Goal: Information Seeking & Learning: Learn about a topic

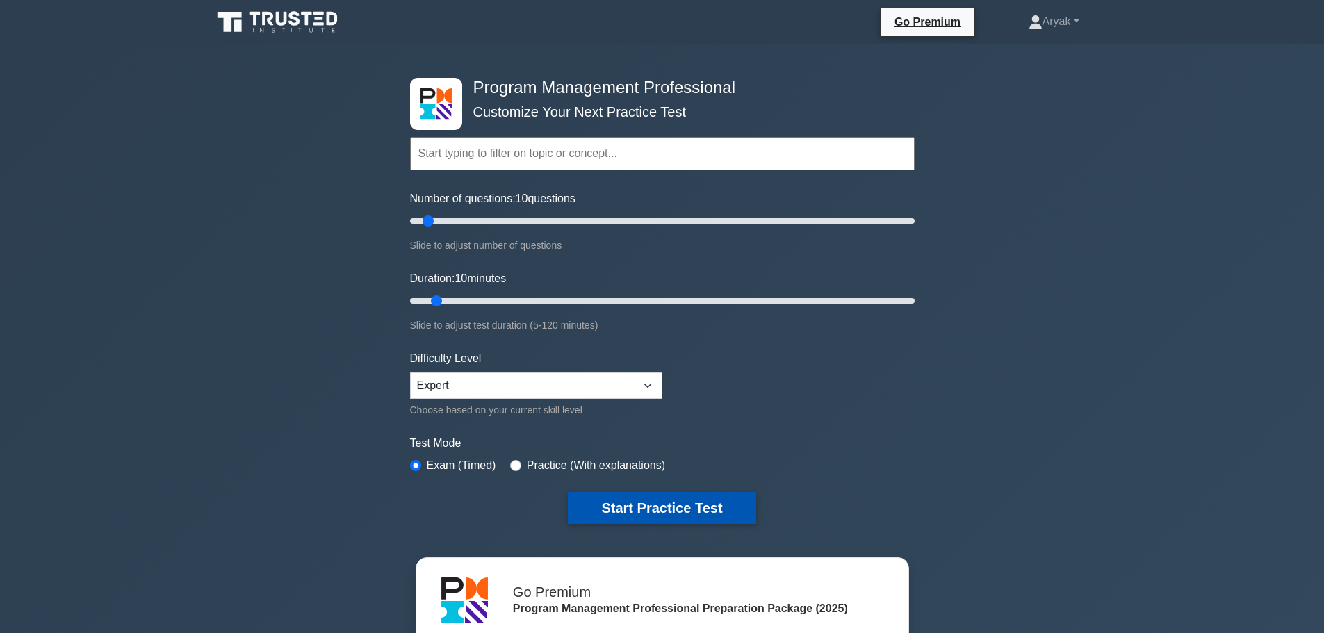
click at [680, 508] on button "Start Practice Test" at bounding box center [662, 508] width 188 height 32
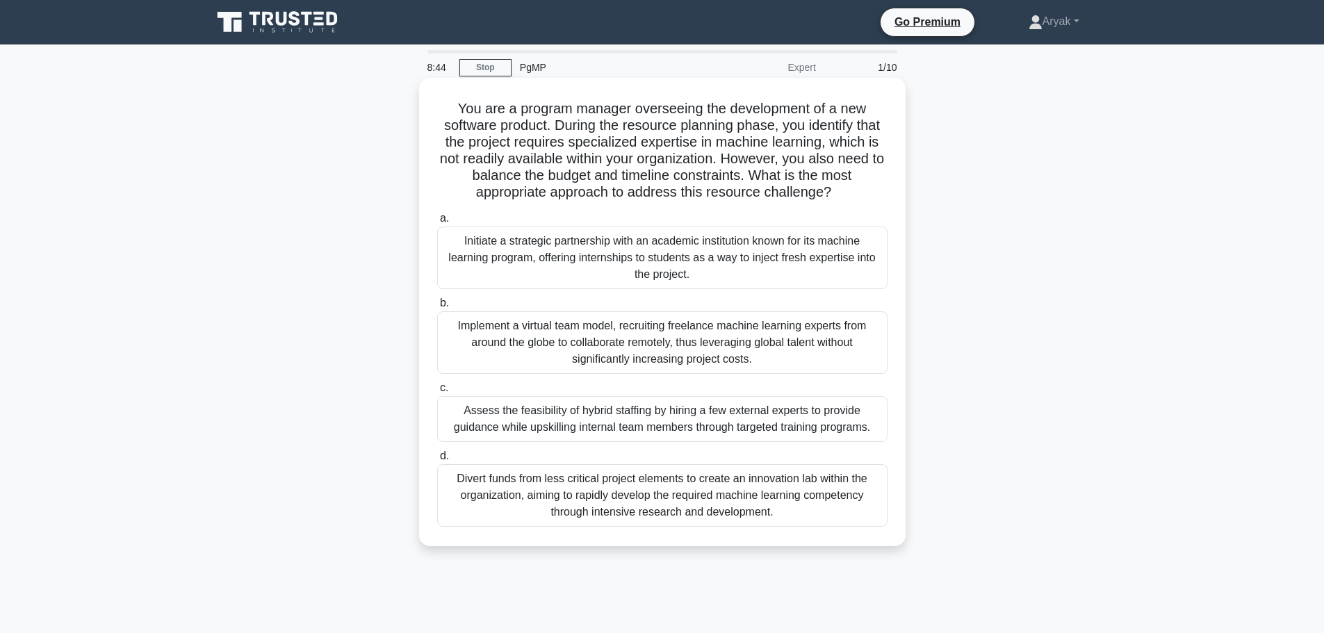
click at [772, 259] on div "Initiate a strategic partnership with an academic institution known for its mac…" at bounding box center [662, 258] width 450 height 63
click at [437, 223] on input "a. Initiate a strategic partnership with an academic institution known for its …" at bounding box center [437, 218] width 0 height 9
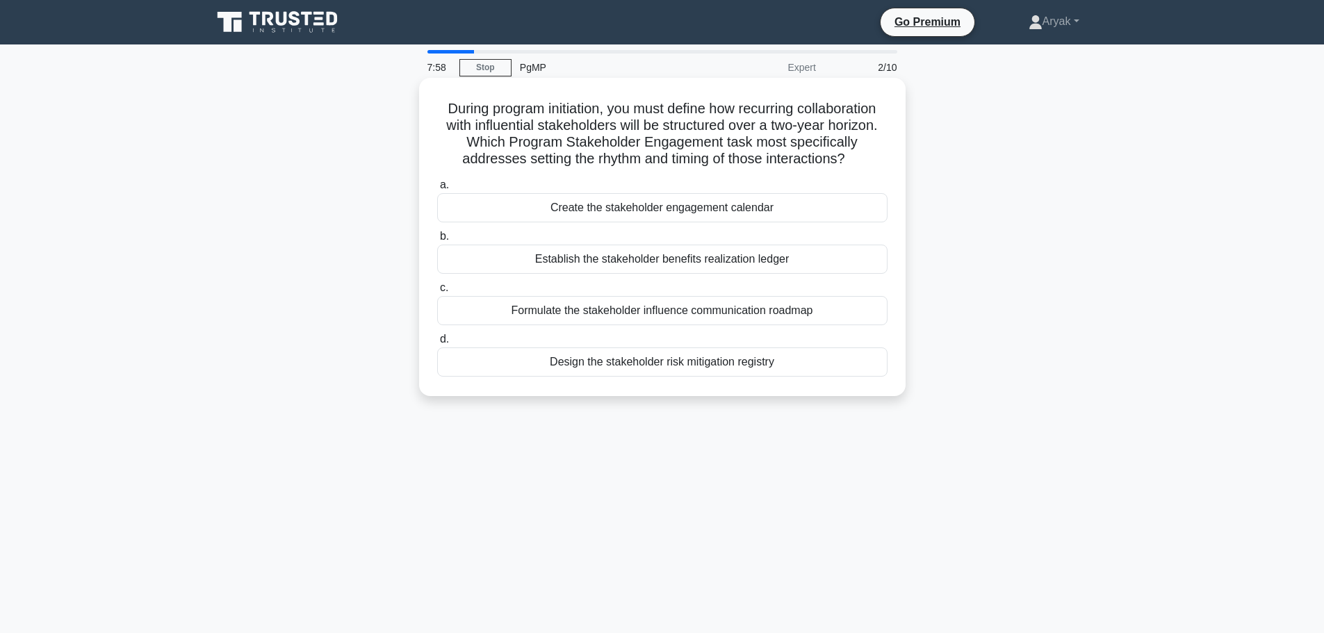
click at [779, 209] on div "Create the stakeholder engagement calendar" at bounding box center [662, 207] width 450 height 29
click at [437, 190] on input "a. Create the stakeholder engagement calendar" at bounding box center [437, 185] width 0 height 9
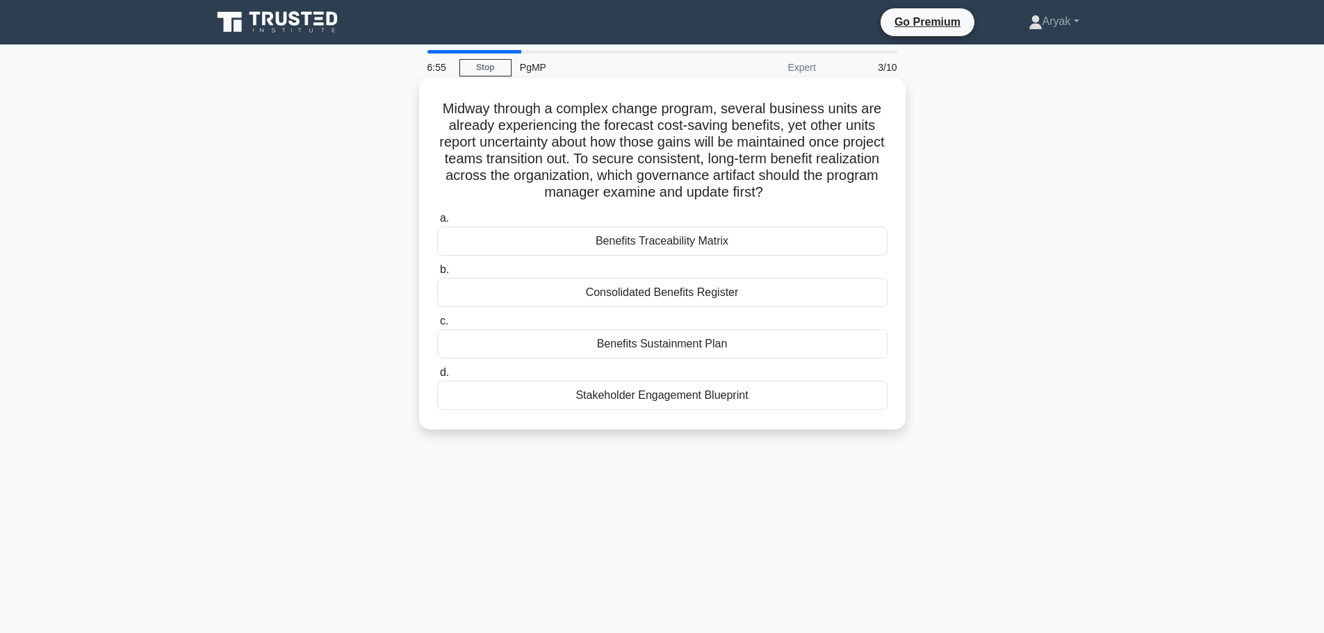
click at [712, 247] on div "Benefits Traceability Matrix" at bounding box center [662, 241] width 450 height 29
click at [437, 223] on input "a. Benefits Traceability Matrix" at bounding box center [437, 218] width 0 height 9
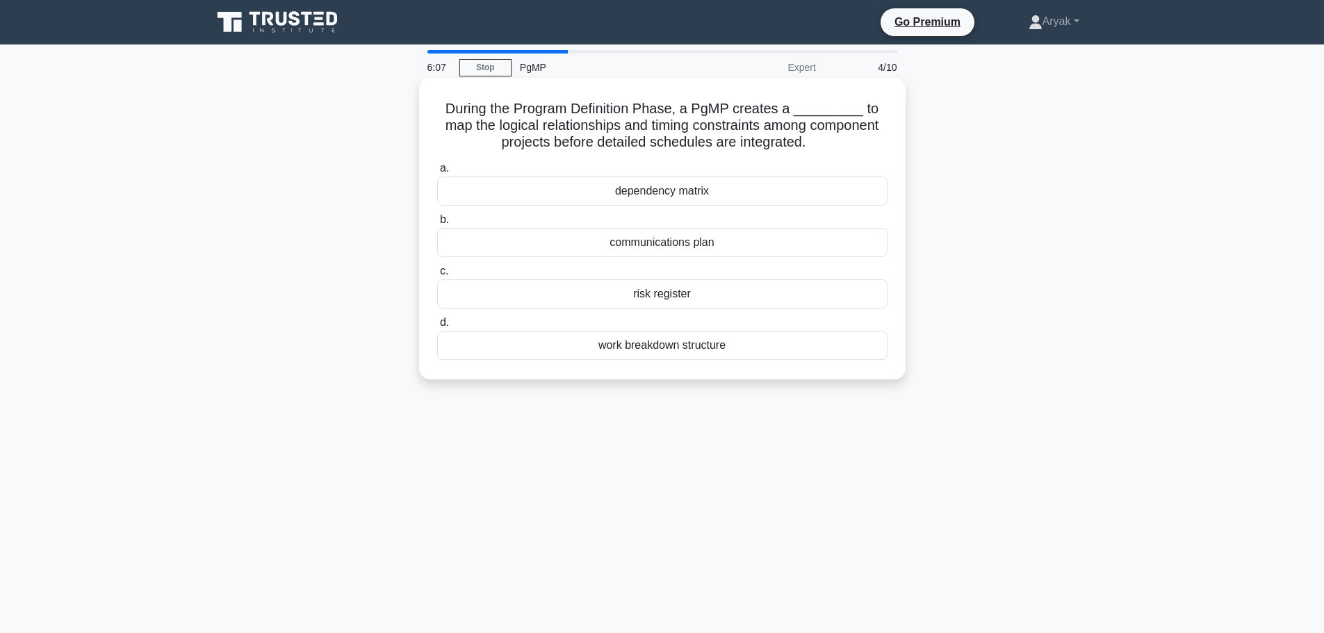
click at [674, 195] on div "dependency matrix" at bounding box center [662, 191] width 450 height 29
click at [437, 173] on input "a. dependency matrix" at bounding box center [437, 168] width 0 height 9
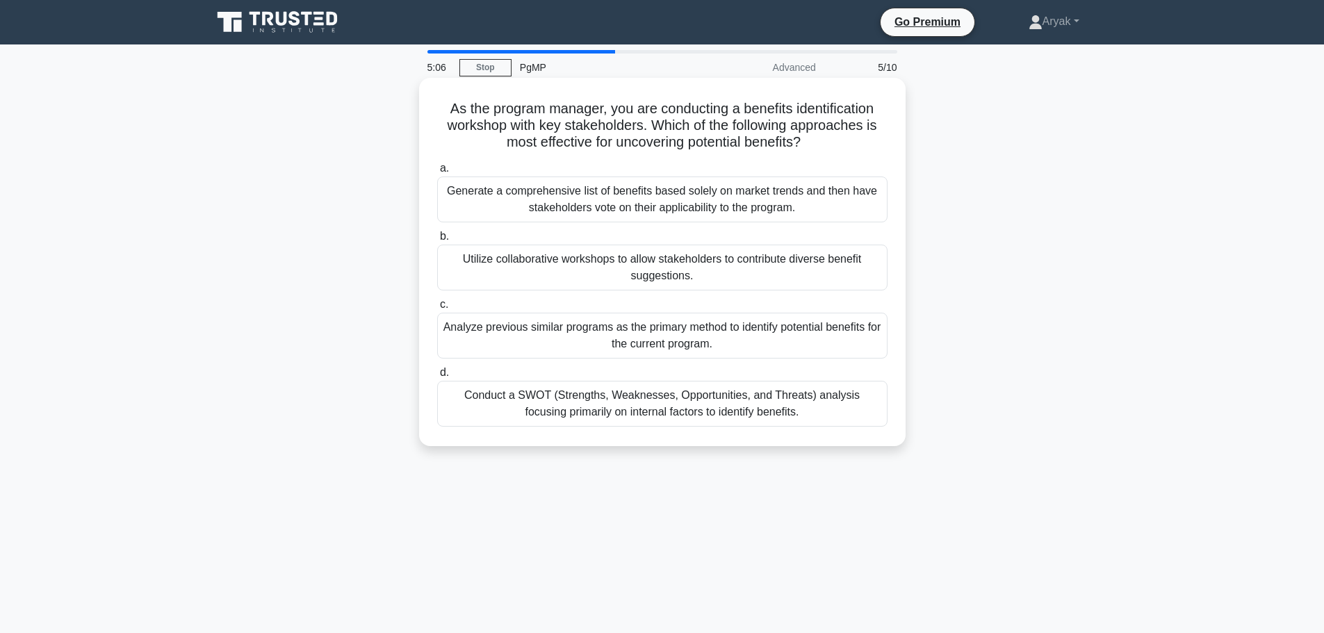
click at [722, 263] on div "Utilize collaborative workshops to allow stakeholders to contribute diverse ben…" at bounding box center [662, 268] width 450 height 46
click at [437, 241] on input "b. Utilize collaborative workshops to allow stakeholders to contribute diverse …" at bounding box center [437, 236] width 0 height 9
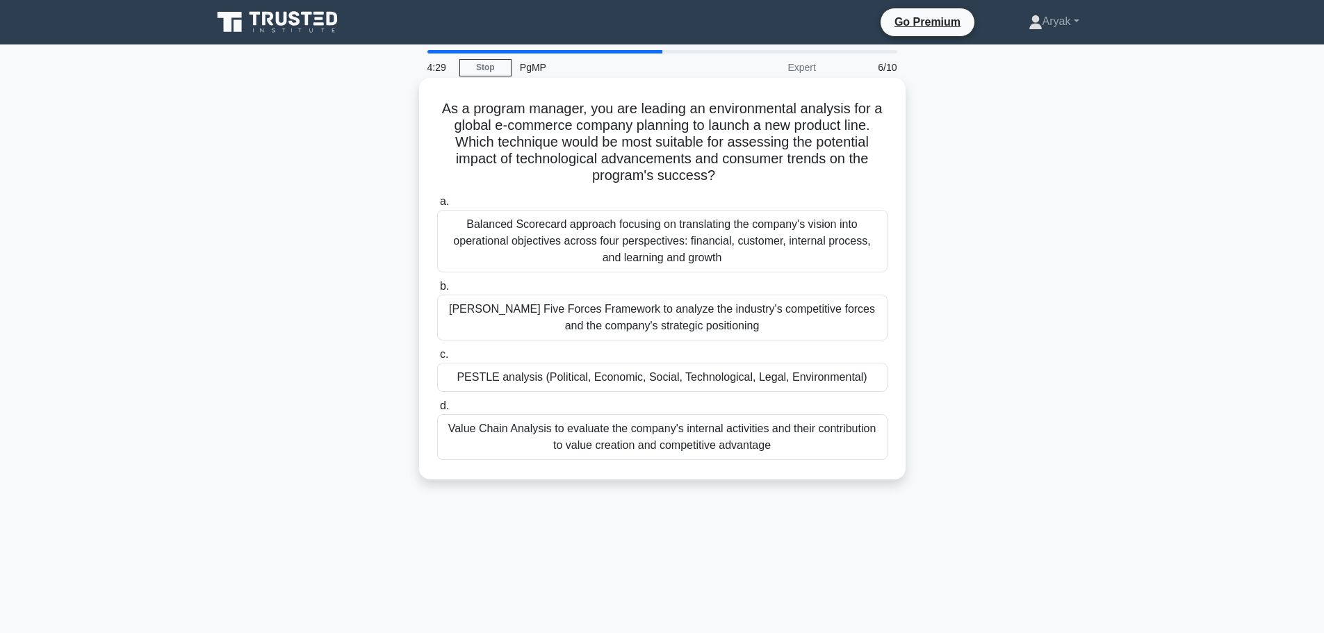
click at [734, 384] on div "PESTLE analysis (Political, Economic, Social, Technological, Legal, Environment…" at bounding box center [662, 377] width 450 height 29
click at [437, 359] on input "c. PESTLE analysis (Political, Economic, Social, Technological, Legal, Environm…" at bounding box center [437, 354] width 0 height 9
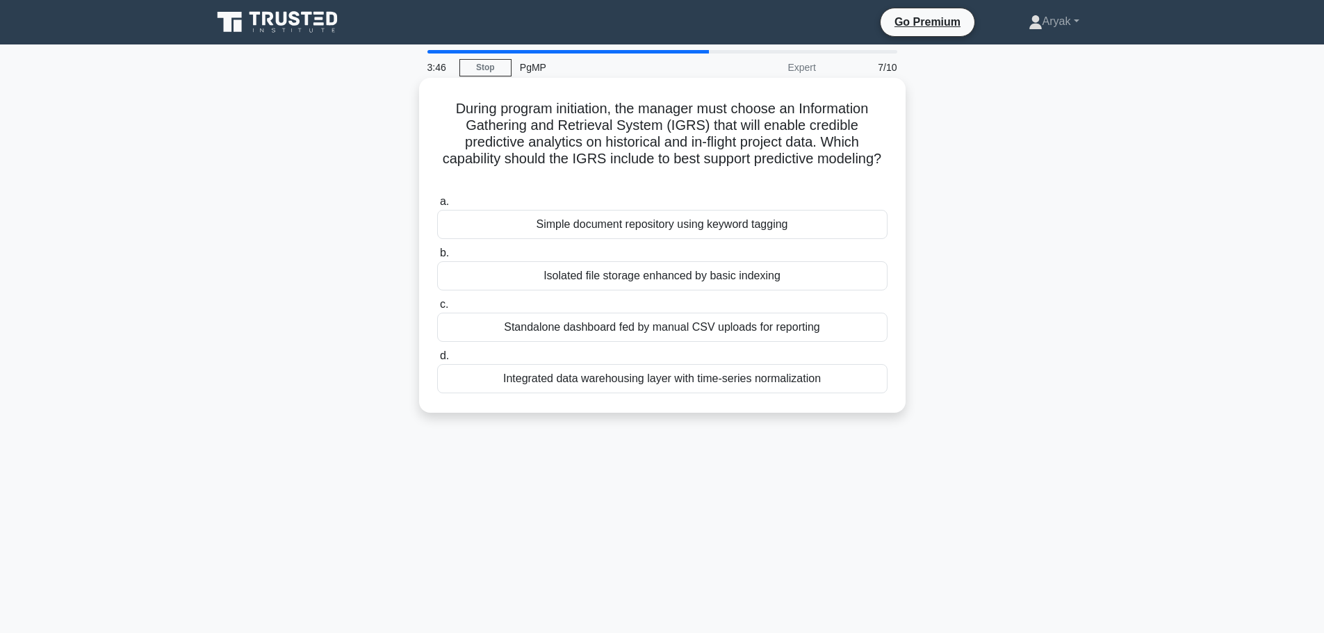
click at [766, 221] on div "Simple document repository using keyword tagging" at bounding box center [662, 224] width 450 height 29
click at [437, 206] on input "a. Simple document repository using keyword tagging" at bounding box center [437, 201] width 0 height 9
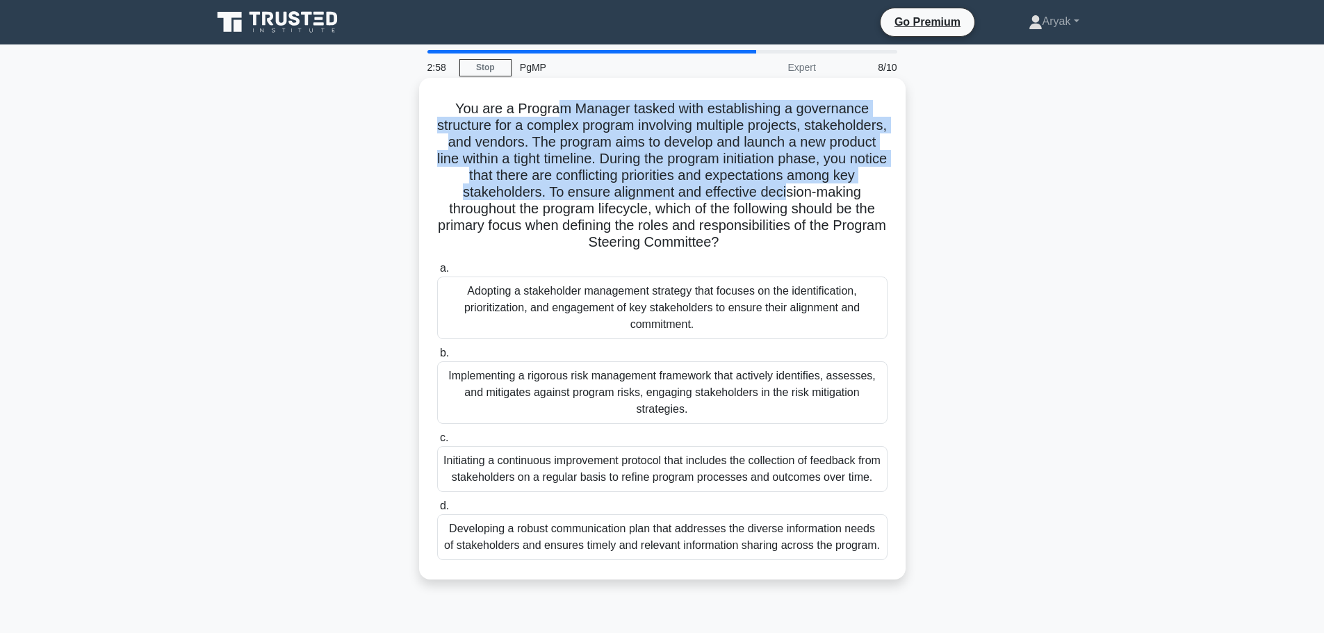
drag, startPoint x: 581, startPoint y: 111, endPoint x: 847, endPoint y: 186, distance: 276.8
click at [847, 186] on h5 "You are a Program Manager tasked with establishing a governance structure for a…" at bounding box center [662, 176] width 453 height 152
click at [721, 149] on h5 "You are a Program Manager tasked with establishing a governance structure for a…" at bounding box center [662, 176] width 453 height 152
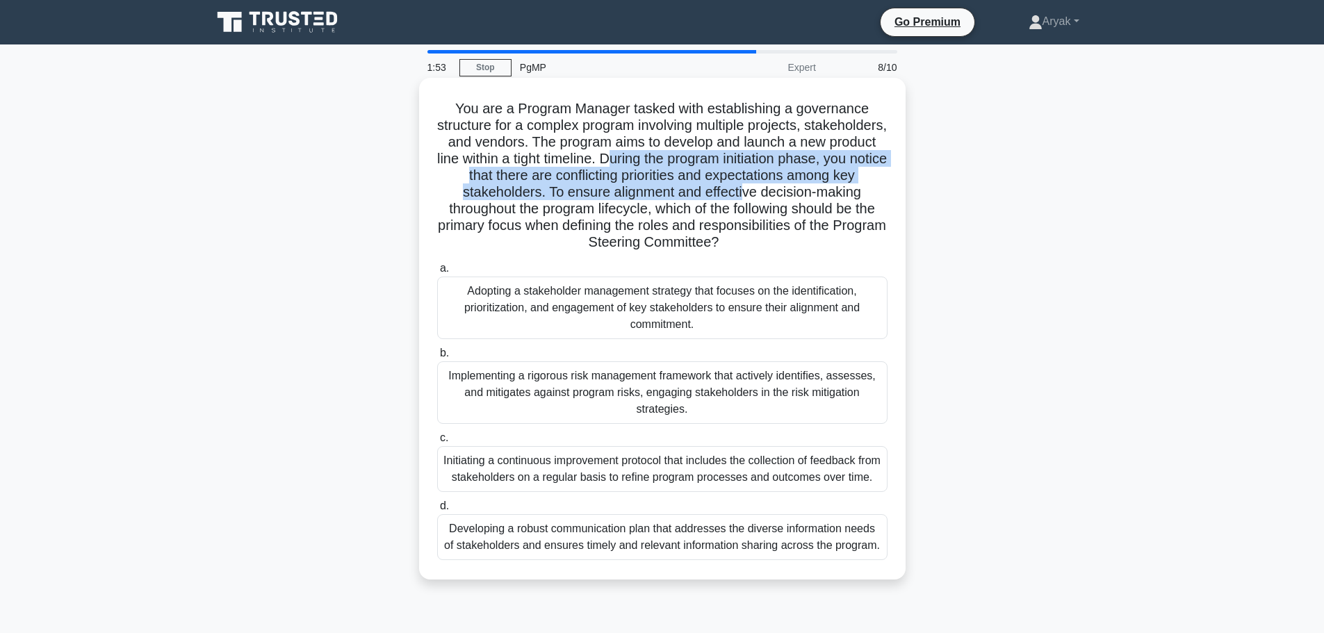
drag, startPoint x: 711, startPoint y: 163, endPoint x: 807, endPoint y: 190, distance: 100.4
click at [807, 190] on h5 "You are a Program Manager tasked with establishing a governance structure for a…" at bounding box center [662, 176] width 453 height 152
click at [790, 195] on h5 "You are a Program Manager tasked with establishing a governance structure for a…" at bounding box center [662, 176] width 453 height 152
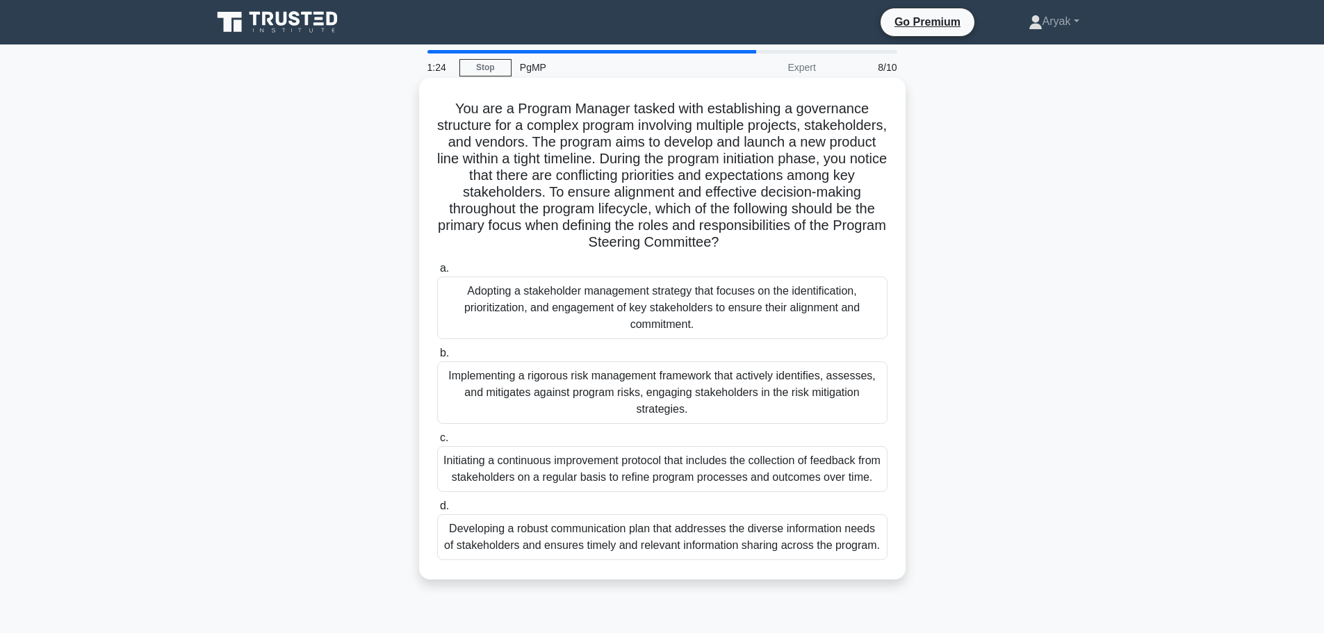
click at [779, 398] on div "Implementing a rigorous risk management framework that actively identifies, ass…" at bounding box center [662, 393] width 450 height 63
click at [437, 358] on input "b. Implementing a rigorous risk management framework that actively identifies, …" at bounding box center [437, 353] width 0 height 9
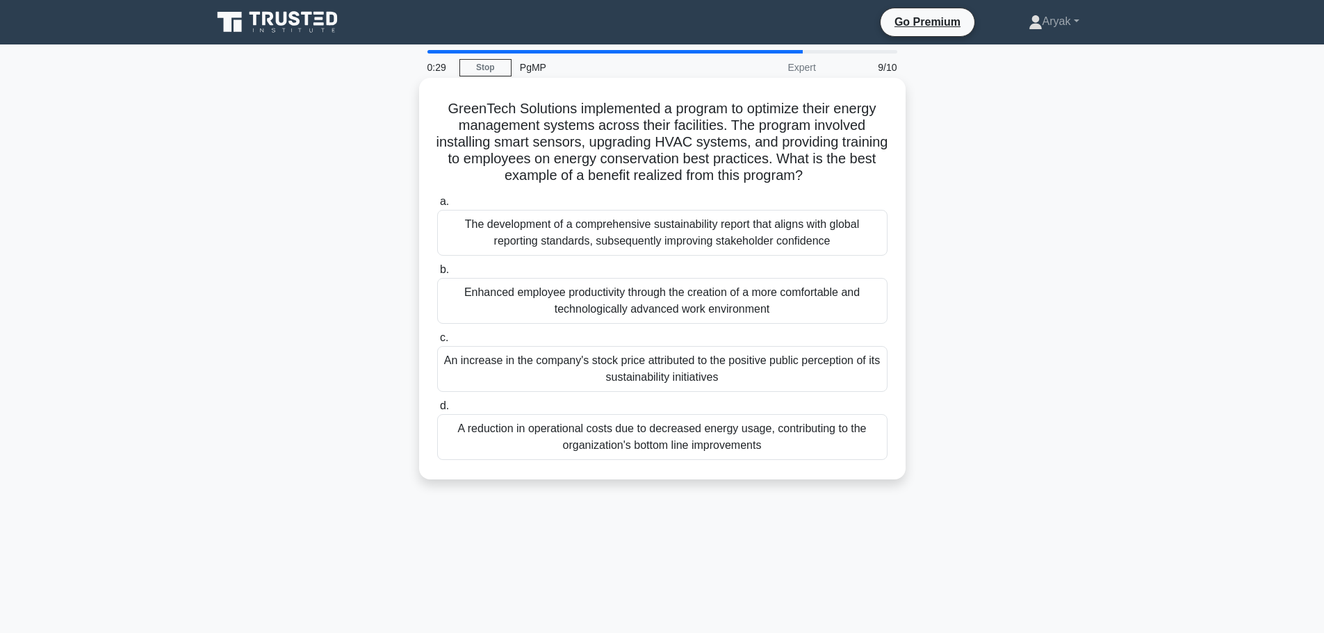
click at [752, 448] on div "A reduction in operational costs due to decreased energy usage, contributing to…" at bounding box center [662, 437] width 450 height 46
click at [437, 411] on input "d. A reduction in operational costs due to decreased energy usage, contributing…" at bounding box center [437, 406] width 0 height 9
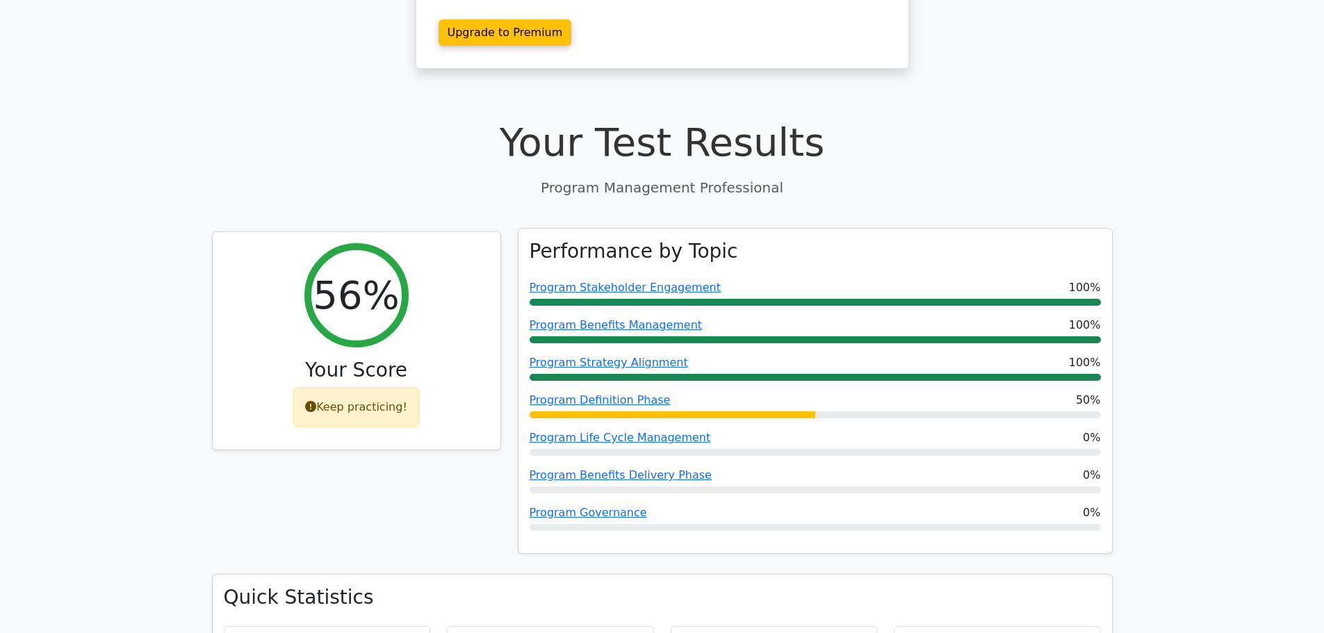
scroll to position [348, 0]
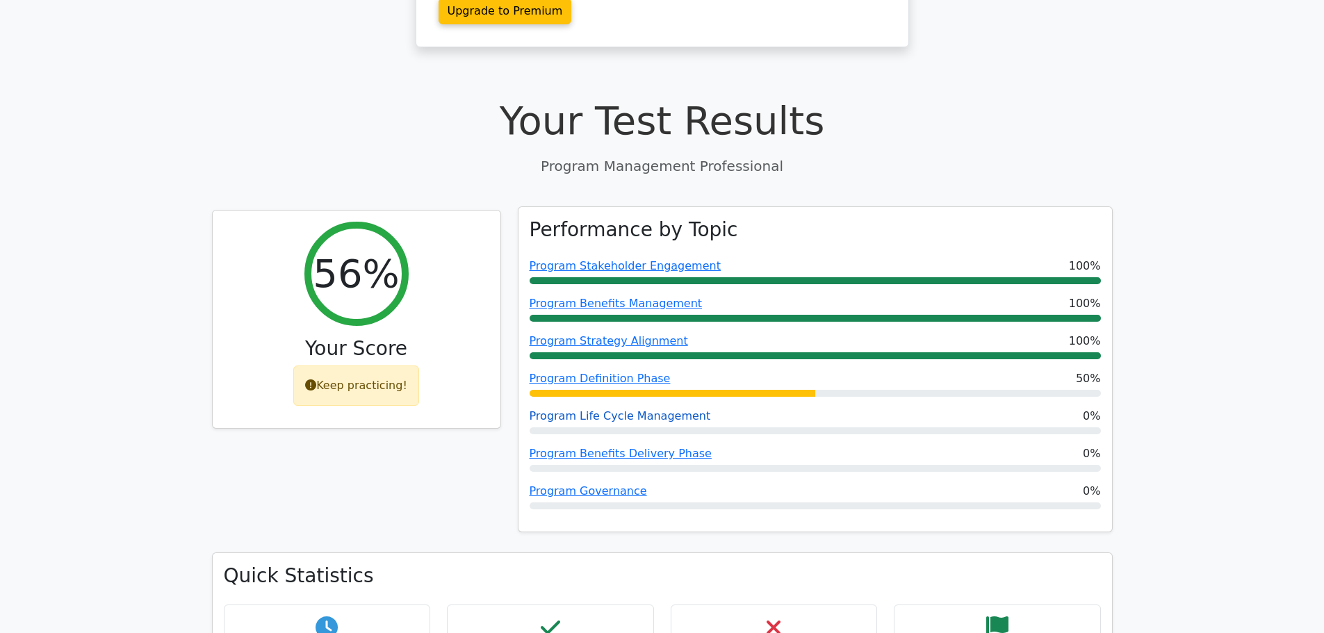
click at [672, 409] on link "Program Life Cycle Management" at bounding box center [620, 415] width 181 height 13
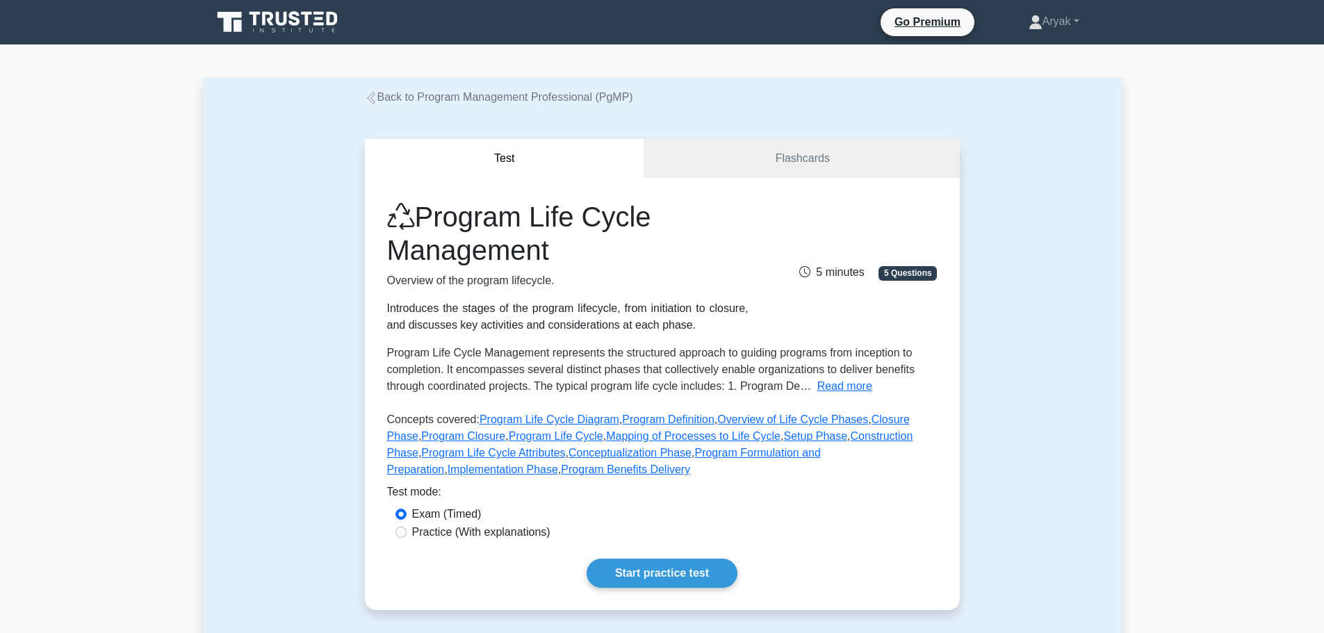
click at [407, 99] on link "Back to Program Management Professional (PgMP)" at bounding box center [499, 97] width 268 height 12
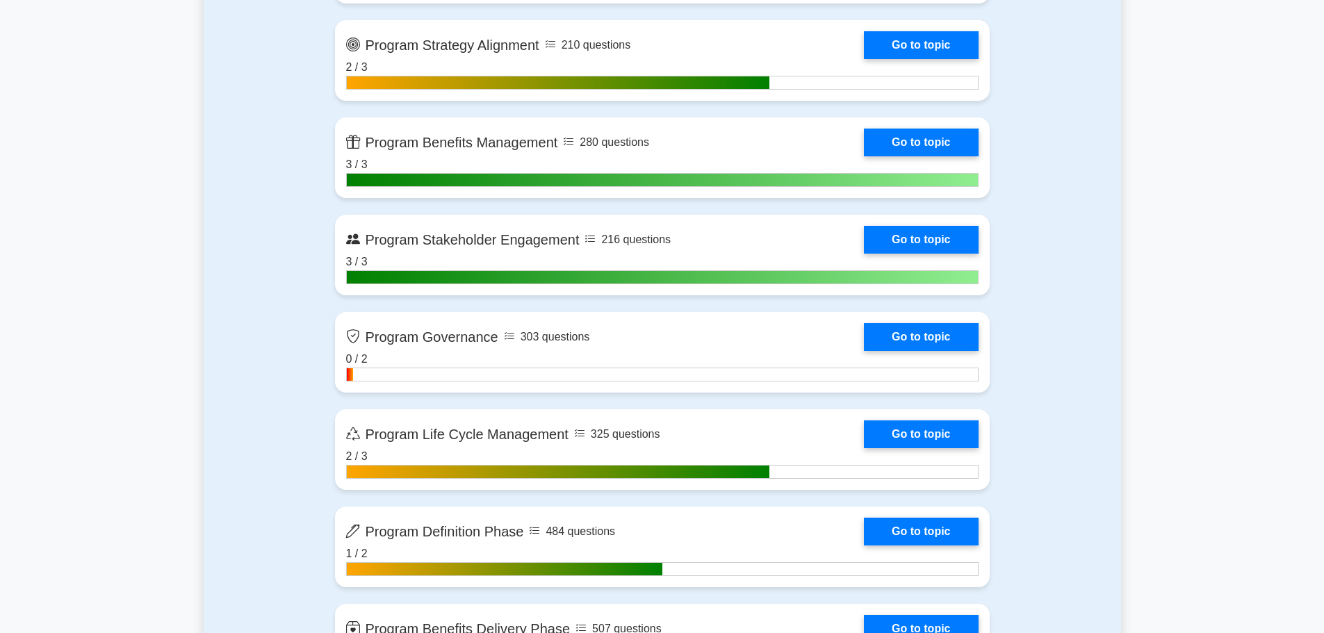
scroll to position [1182, 0]
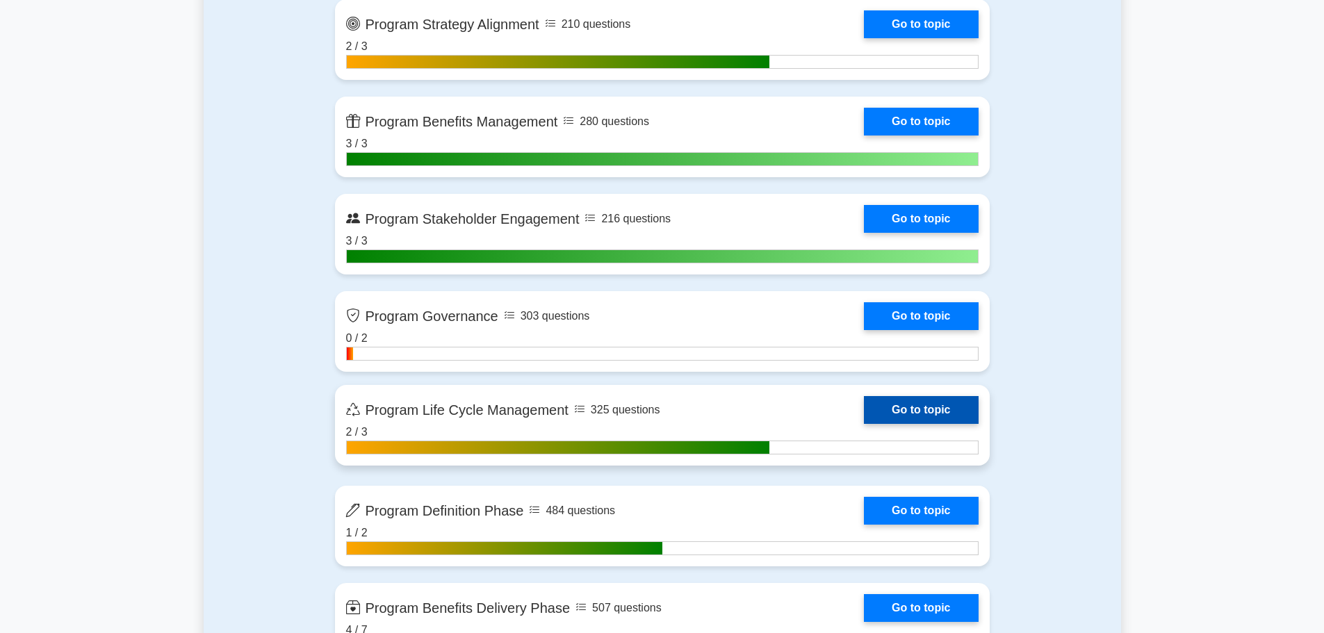
click at [967, 415] on link "Go to topic" at bounding box center [921, 410] width 114 height 28
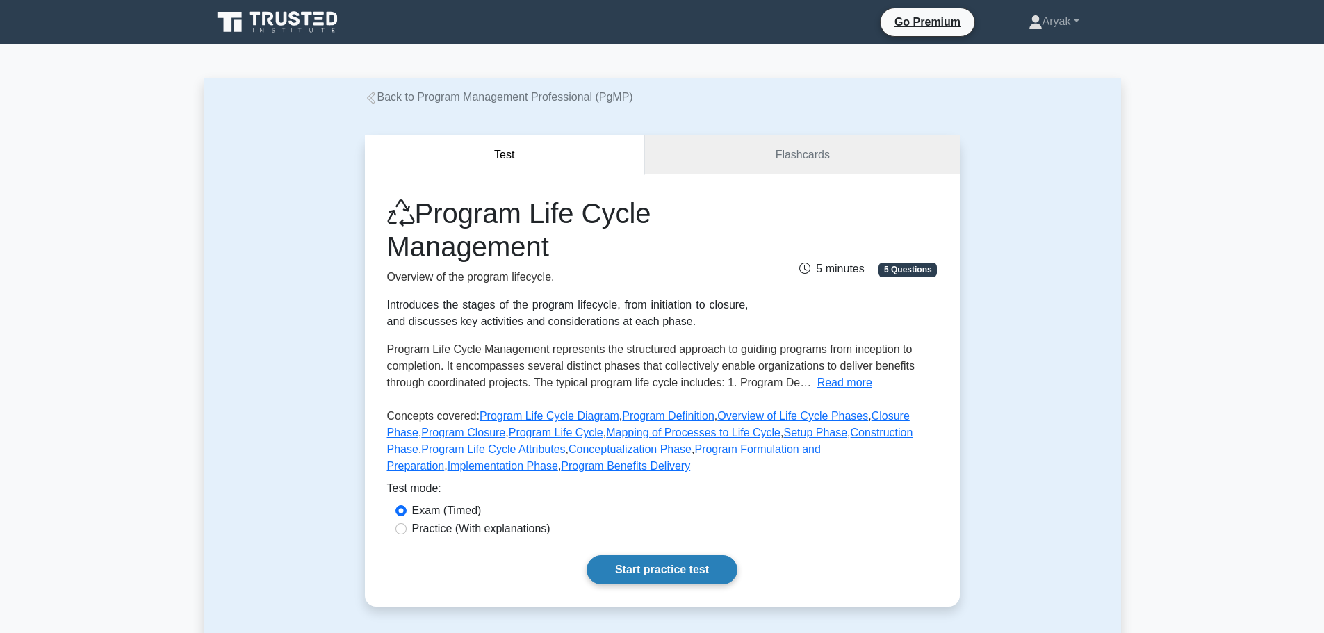
click at [642, 578] on link "Start practice test" at bounding box center [662, 569] width 151 height 29
